Goal: Task Accomplishment & Management: Use online tool/utility

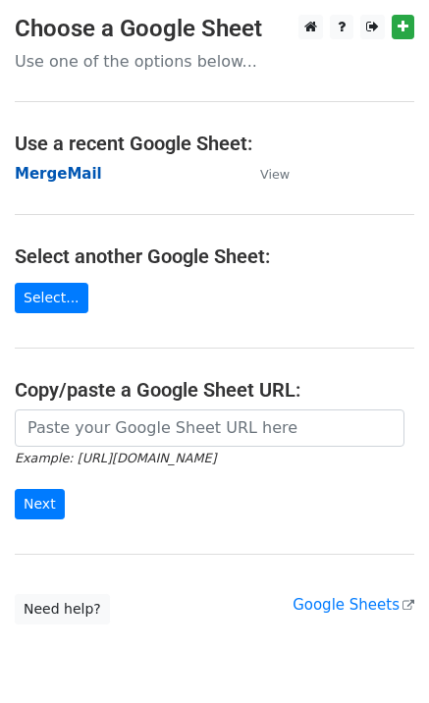
click at [56, 179] on strong "MergeMail" at bounding box center [58, 174] width 87 height 18
click at [81, 180] on strong "MergeMail" at bounding box center [58, 174] width 87 height 18
click at [61, 183] on strong "MergeMail" at bounding box center [58, 174] width 87 height 18
click at [72, 183] on strong "MergeMail" at bounding box center [58, 174] width 87 height 18
click at [57, 177] on strong "MergeMail" at bounding box center [58, 174] width 87 height 18
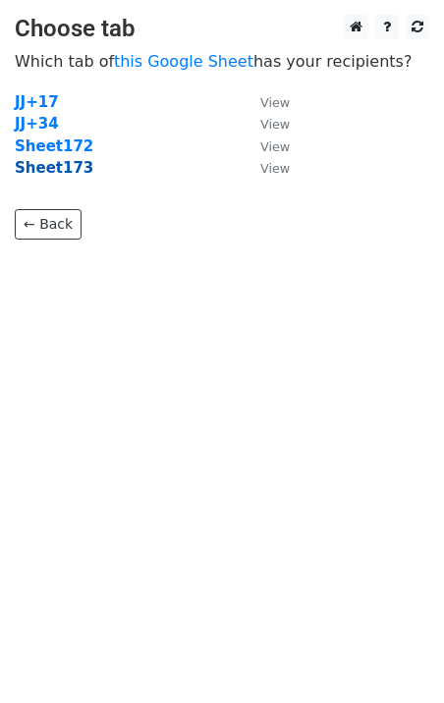
click at [66, 176] on strong "Sheet173" at bounding box center [54, 168] width 79 height 18
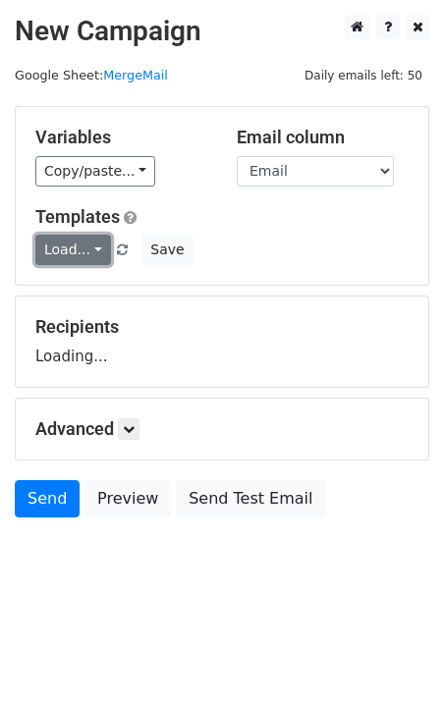
click at [75, 241] on link "Load..." at bounding box center [73, 250] width 76 height 30
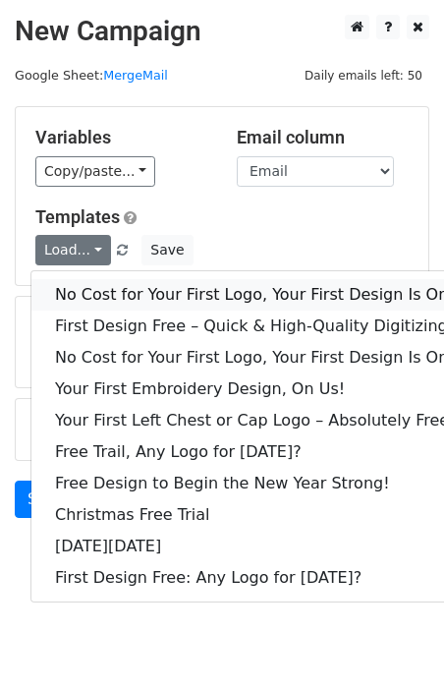
click at [92, 282] on link "No Cost for Your First Logo, Your First Design Is On Us!" at bounding box center [267, 294] width 472 height 31
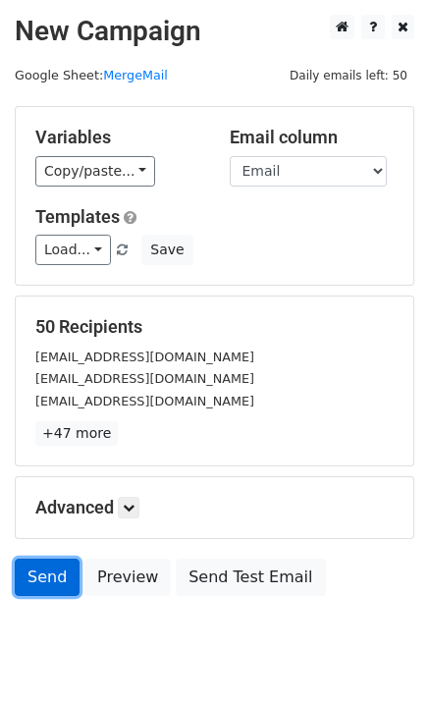
click at [37, 592] on link "Send" at bounding box center [47, 577] width 65 height 37
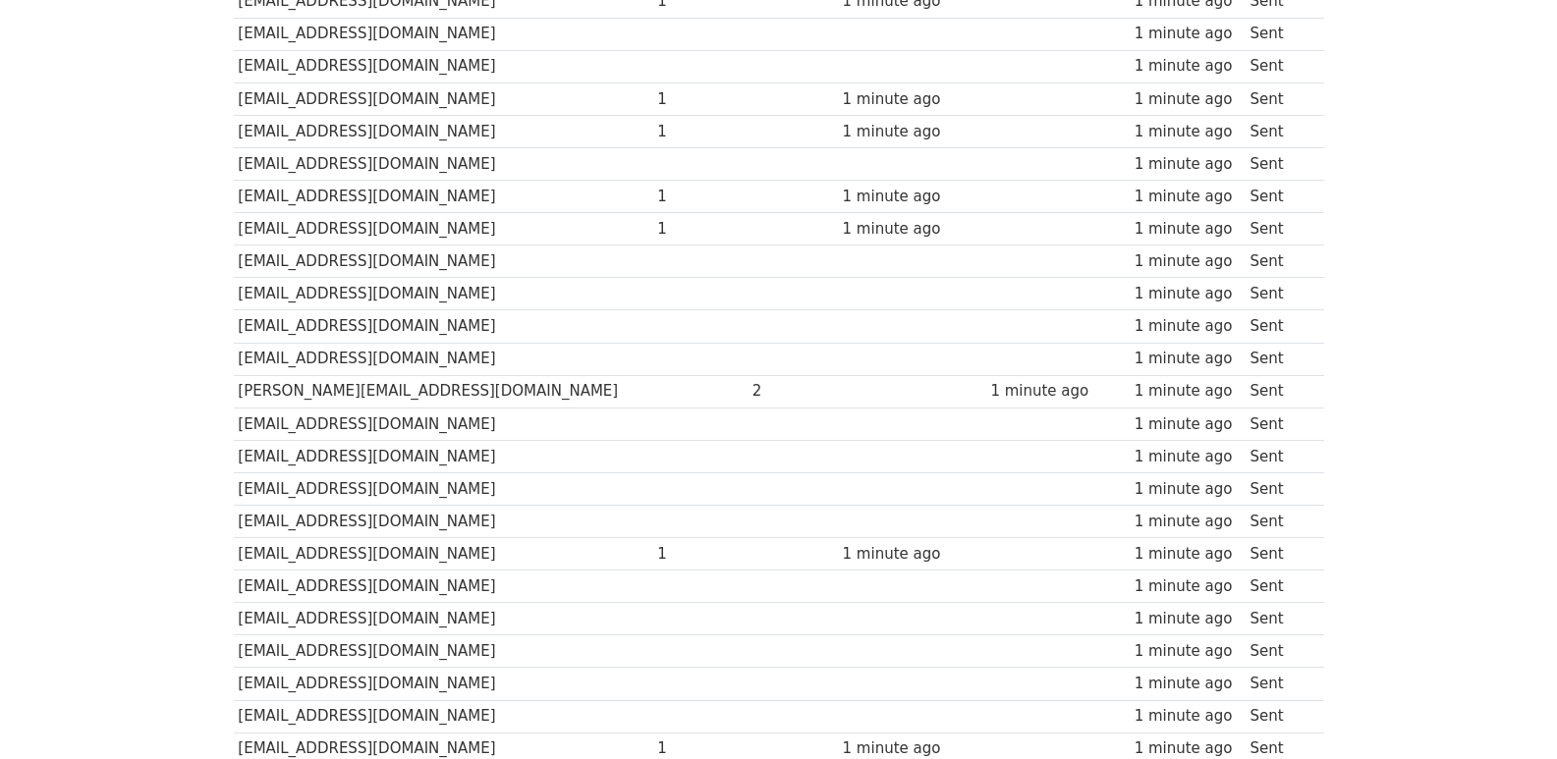
scroll to position [1367, 0]
